Goal: Task Accomplishment & Management: Complete application form

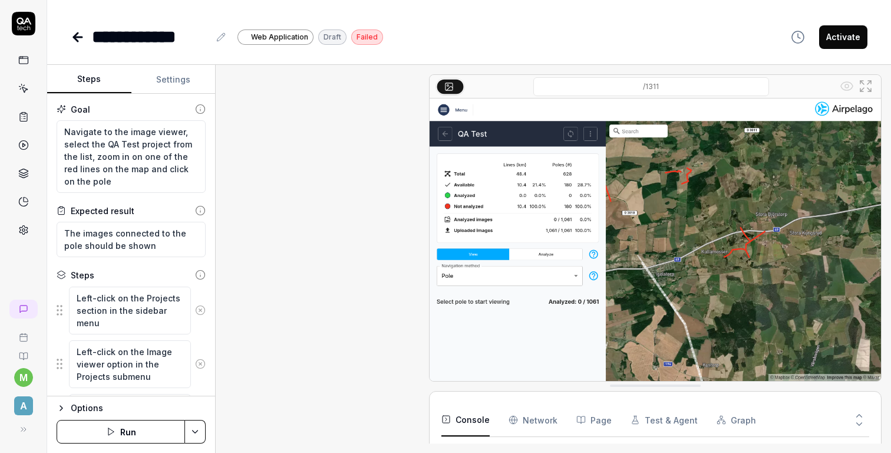
type textarea "*"
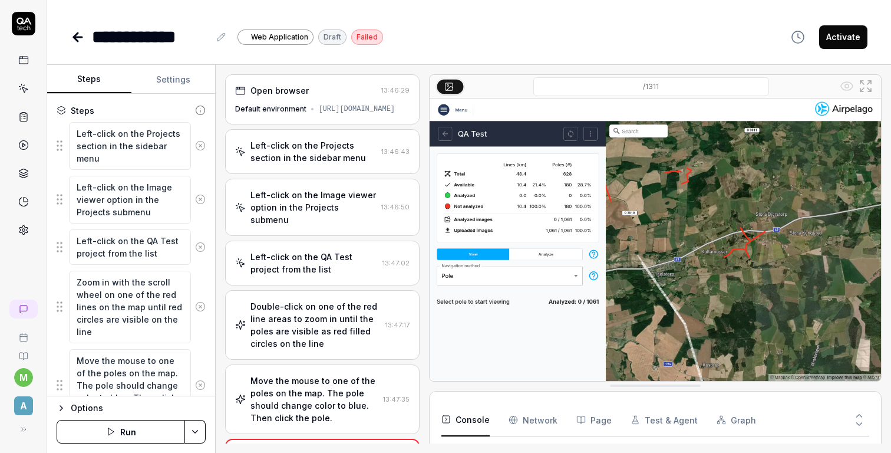
scroll to position [227, 0]
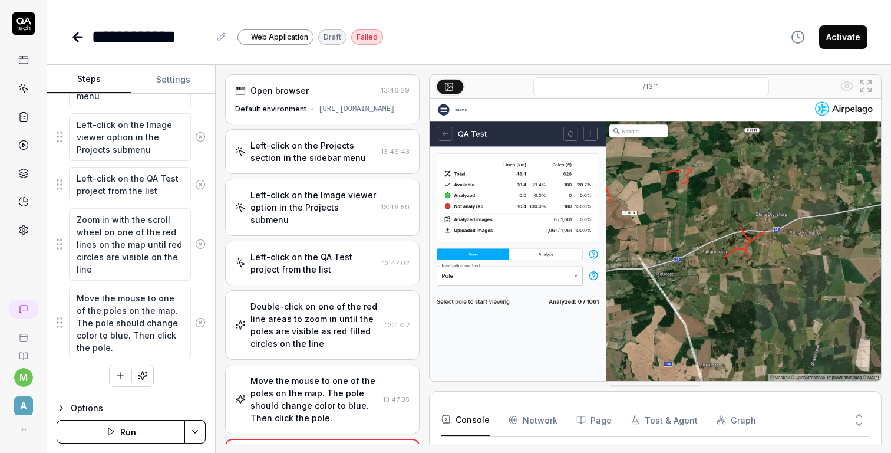
click at [123, 431] on button "Run" at bounding box center [121, 432] width 128 height 24
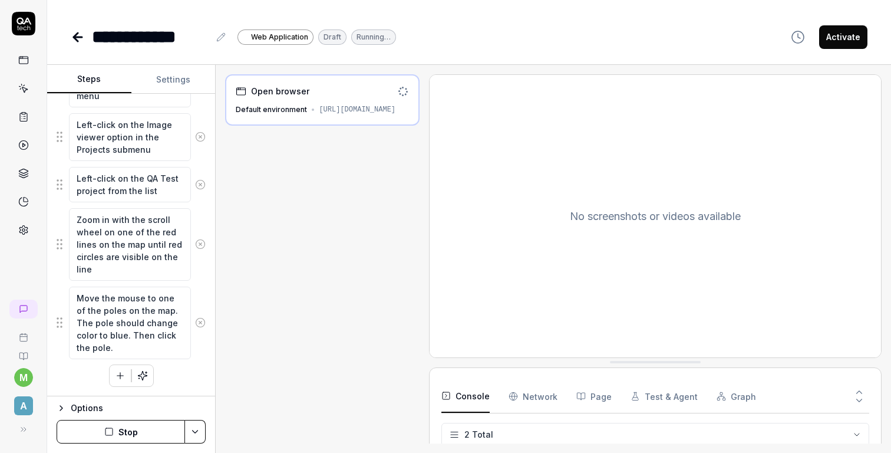
click at [127, 437] on button "Stop" at bounding box center [121, 432] width 128 height 24
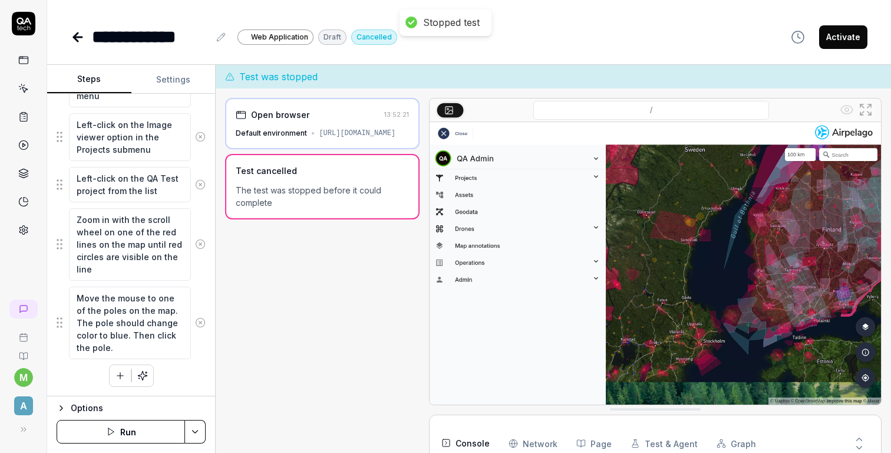
click at [131, 430] on button "Run" at bounding box center [121, 432] width 128 height 24
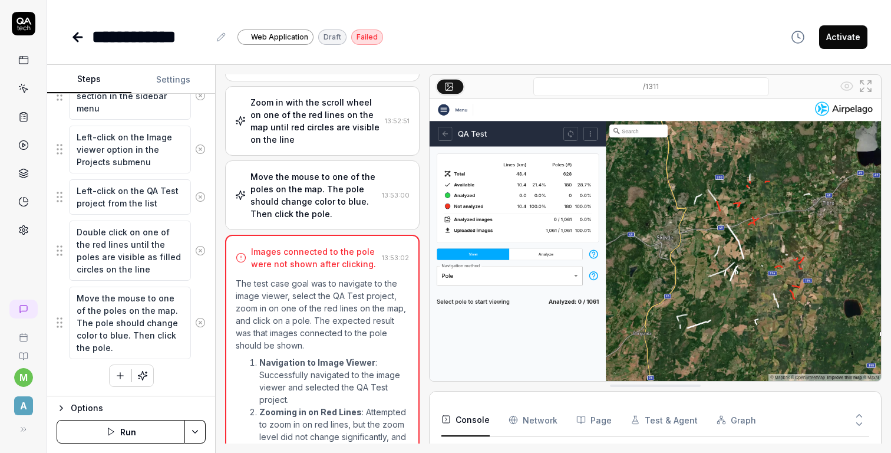
scroll to position [214, 0]
click at [349, 197] on div "Move the mouse to one of the poles on the map. The pole should change color to …" at bounding box center [313, 194] width 126 height 49
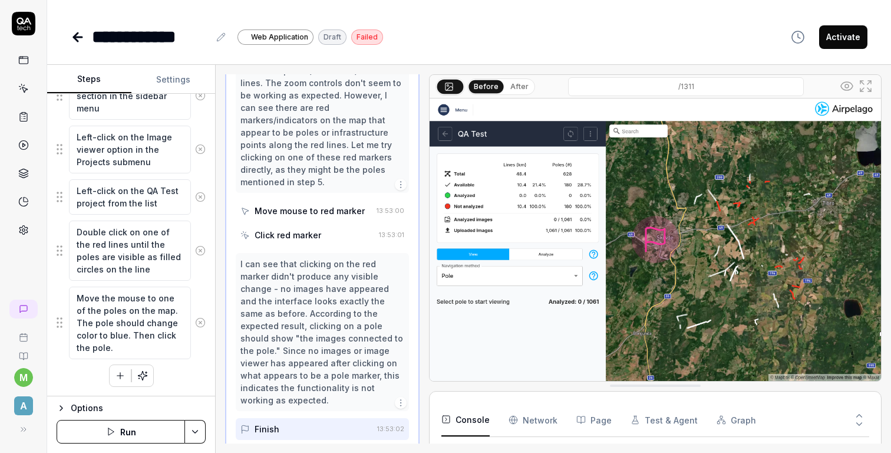
scroll to position [427, 0]
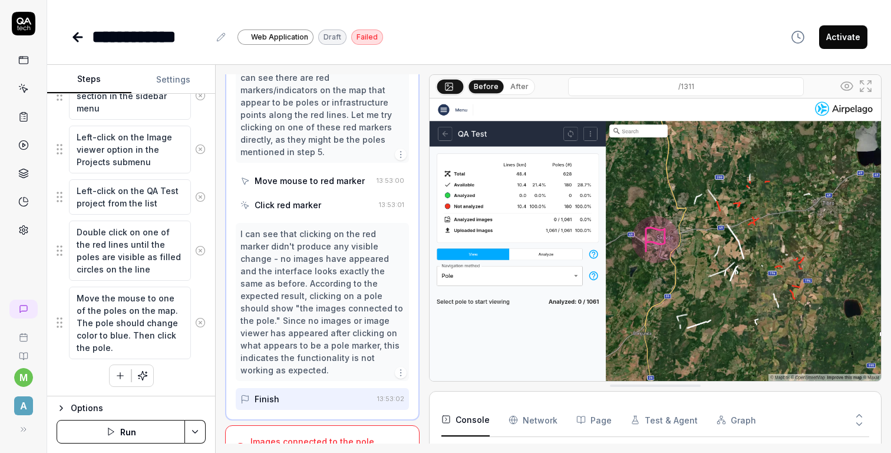
click at [345, 435] on div "Images connected to the pole were not shown after clicking." at bounding box center [313, 447] width 127 height 25
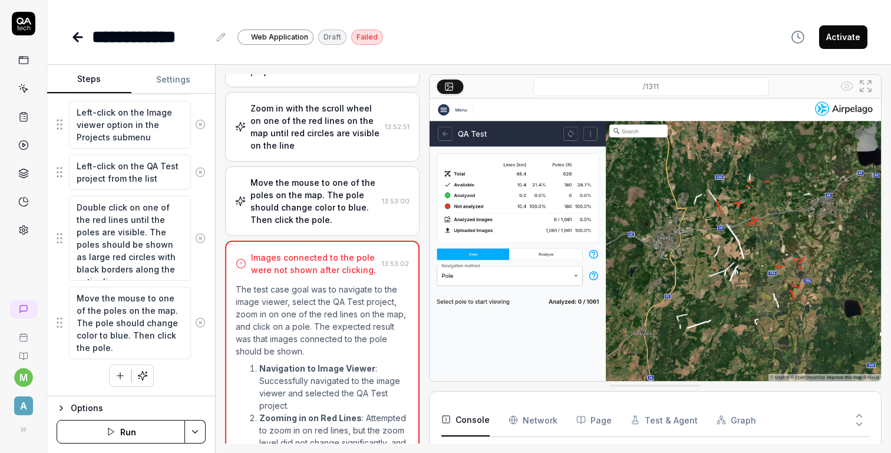
scroll to position [389, 0]
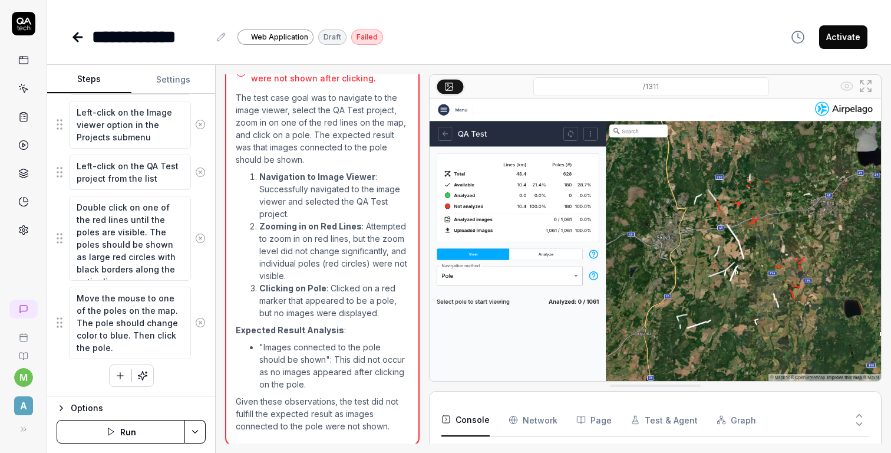
click at [859, 416] on icon at bounding box center [859, 415] width 11 height 11
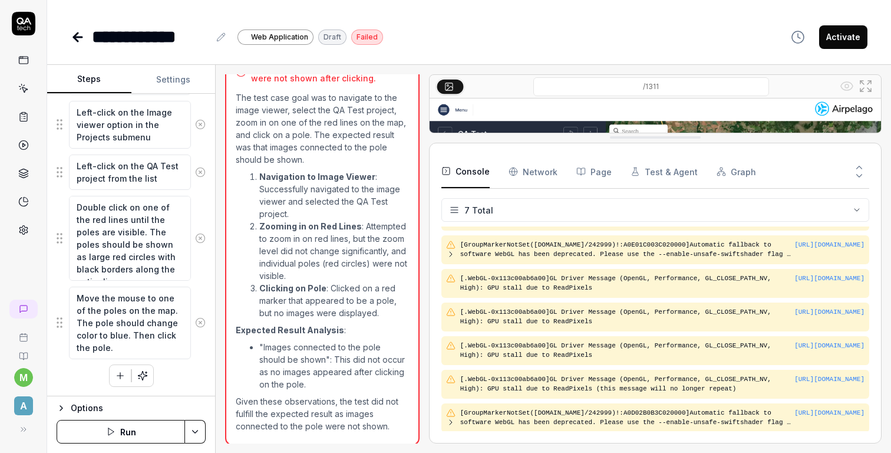
click at [863, 176] on icon at bounding box center [859, 175] width 11 height 11
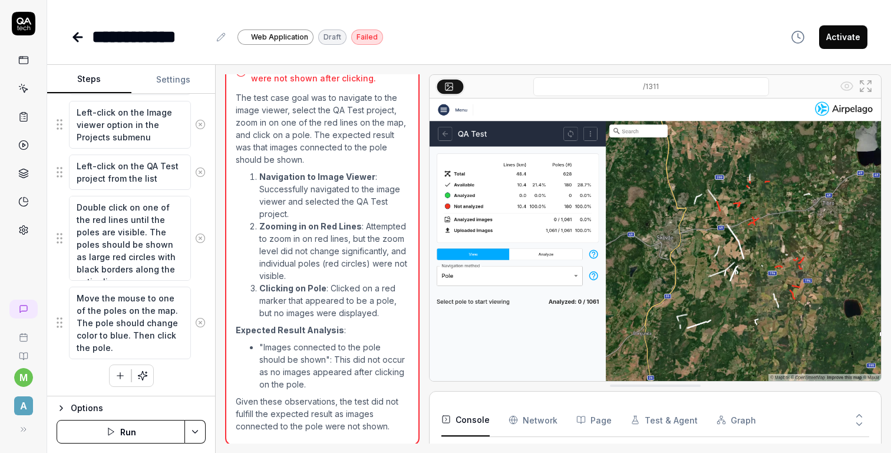
click at [135, 427] on button "Run" at bounding box center [121, 432] width 128 height 24
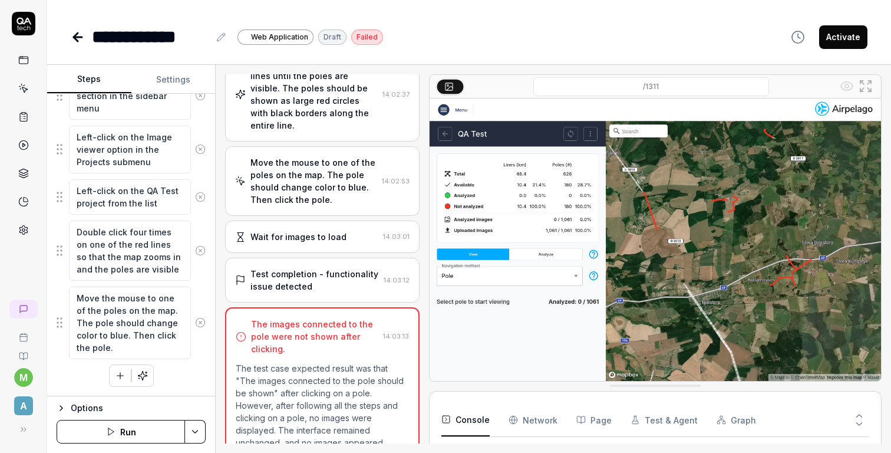
scroll to position [358, 0]
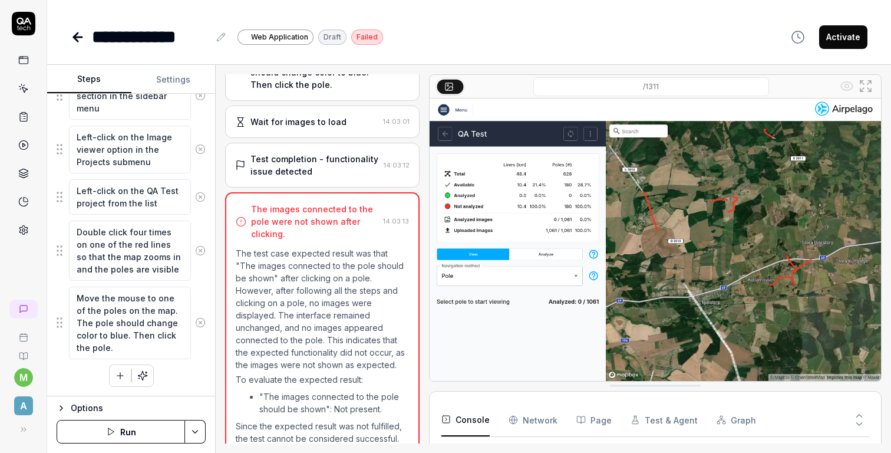
click at [120, 377] on icon "button" at bounding box center [120, 375] width 0 height 6
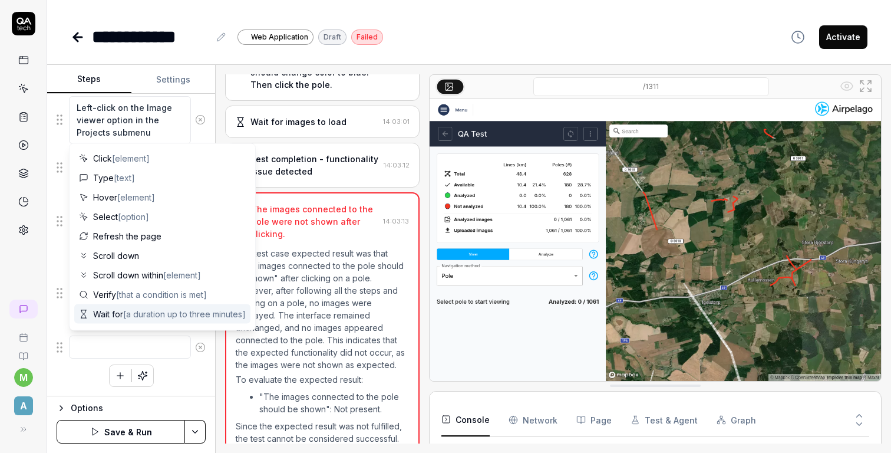
click at [128, 347] on textarea at bounding box center [130, 346] width 122 height 23
click at [187, 379] on div "Left-click on the Projects section in the sidebar menu Left-click on the Image …" at bounding box center [131, 214] width 149 height 345
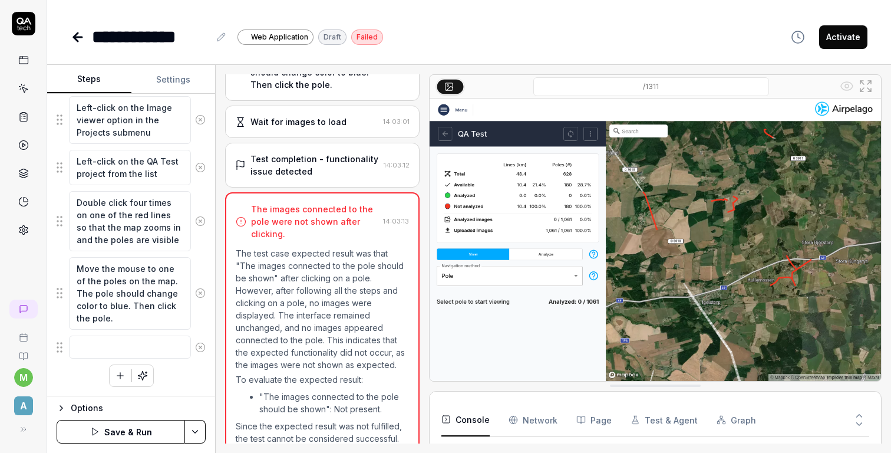
click at [203, 349] on circle at bounding box center [200, 346] width 9 height 9
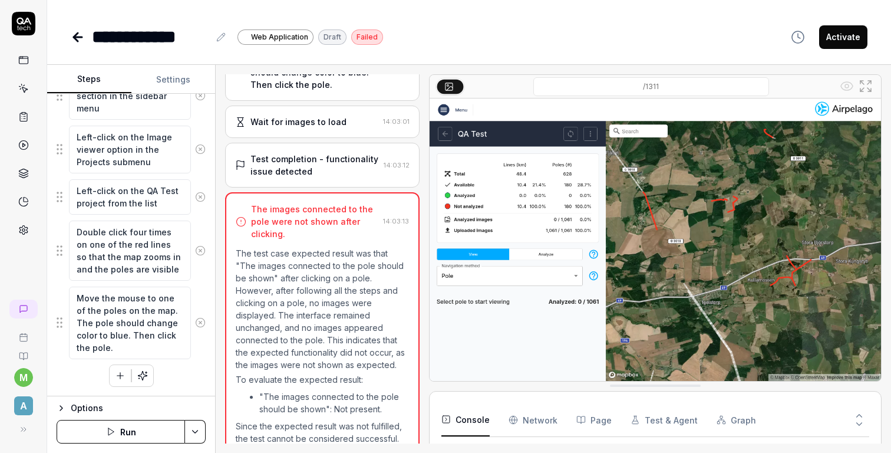
scroll to position [214, 0]
click at [123, 373] on icon "button" at bounding box center [120, 375] width 11 height 11
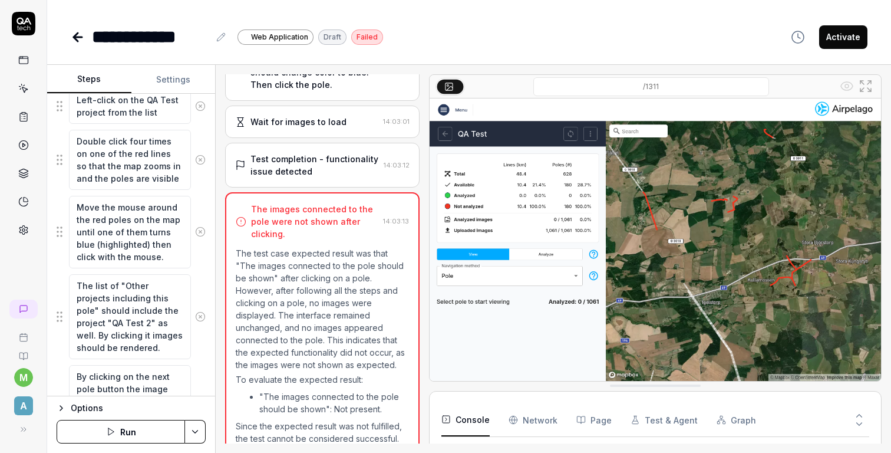
scroll to position [384, 0]
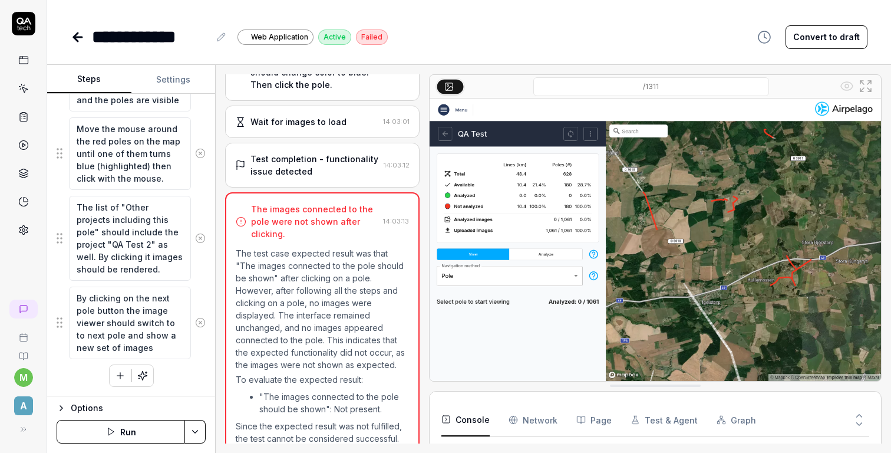
type textarea "*"
click at [74, 35] on icon at bounding box center [76, 37] width 4 height 8
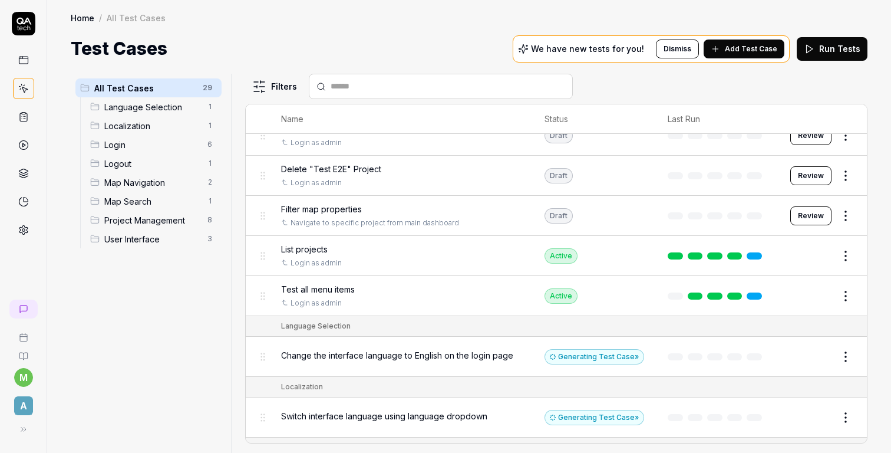
scroll to position [3, 0]
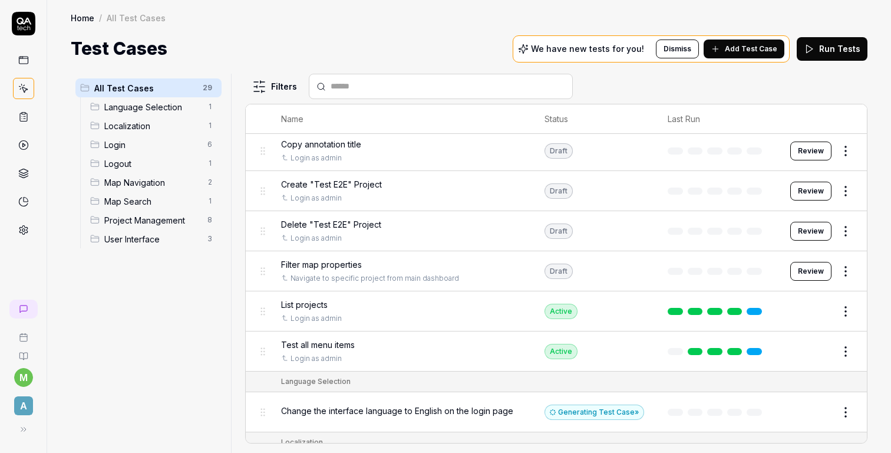
click at [739, 46] on span "Add Test Case" at bounding box center [751, 49] width 52 height 11
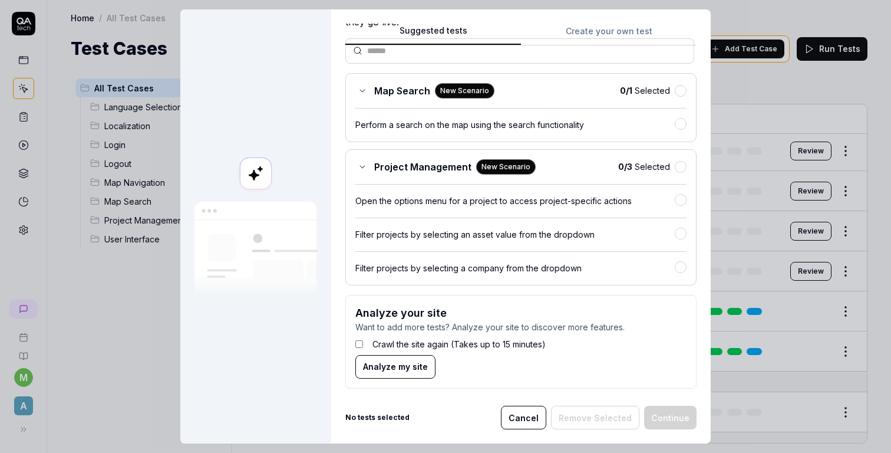
scroll to position [98, 0]
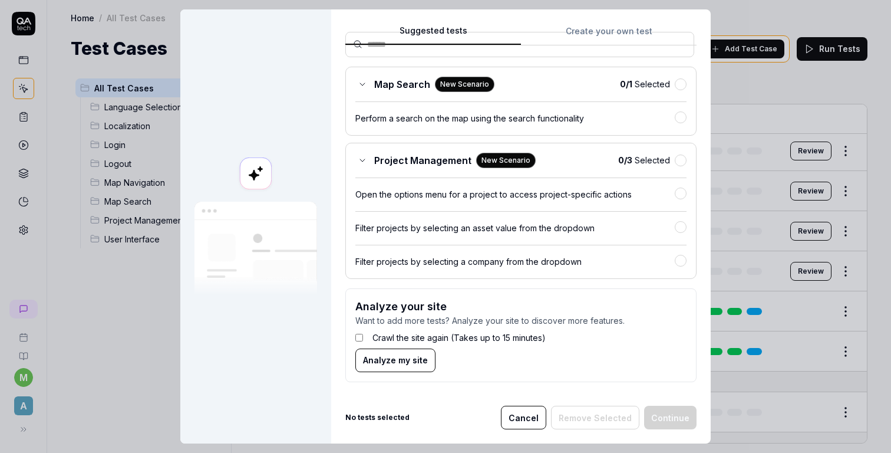
click at [529, 413] on button "Cancel" at bounding box center [523, 417] width 45 height 24
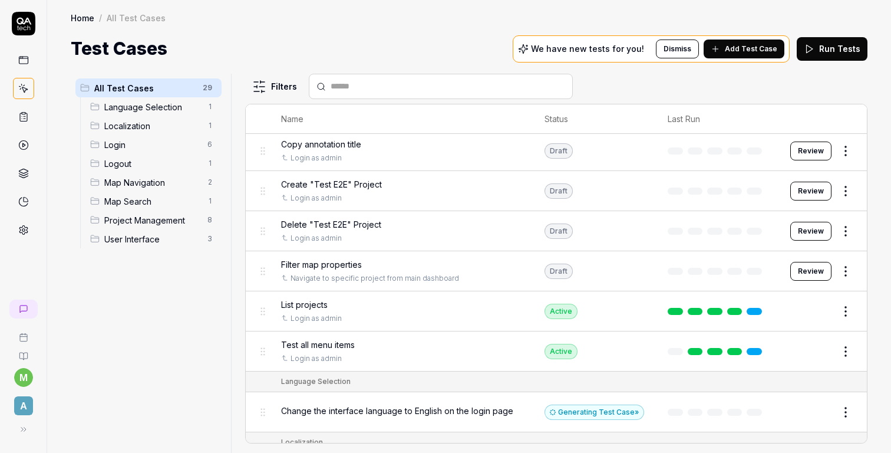
click at [137, 322] on div "All Test Cases 29 Language Selection 1 Localization 1 Login 6 Logout 1 Map Navi…" at bounding box center [149, 256] width 156 height 365
